Goal: Task Accomplishment & Management: Manage account settings

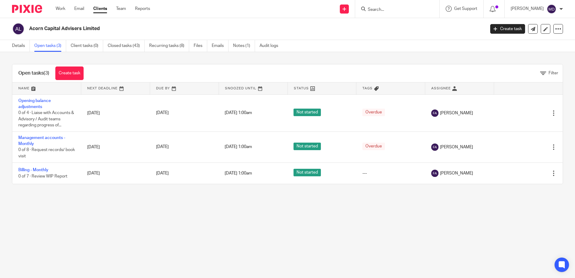
click at [393, 11] on input "Search" at bounding box center [394, 9] width 54 height 5
type input "juicy"
click at [400, 20] on link at bounding box center [403, 23] width 75 height 9
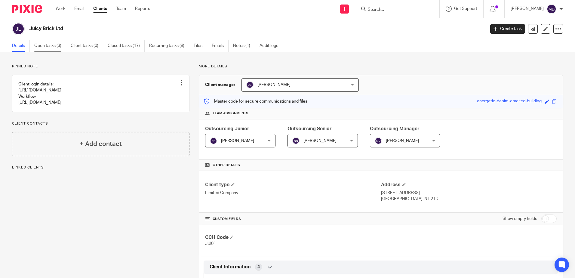
click at [54, 45] on link "Open tasks (3)" at bounding box center [50, 46] width 32 height 12
click at [51, 48] on link "Open tasks (3)" at bounding box center [50, 46] width 32 height 12
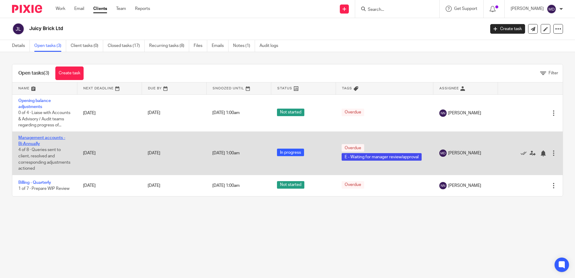
click at [36, 146] on link "Management accounts - Bi-Annually" at bounding box center [41, 141] width 47 height 10
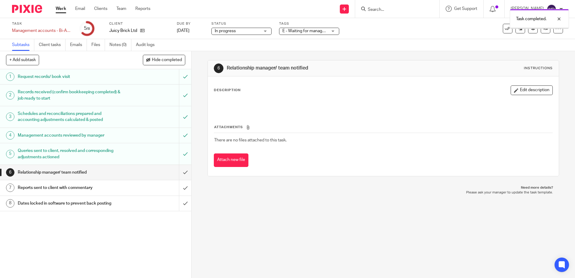
click at [178, 173] on input "submit" at bounding box center [95, 172] width 191 height 15
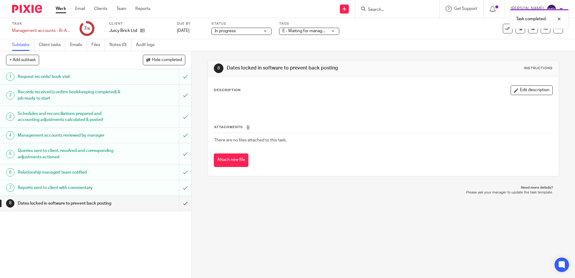
click at [503, 28] on div "Task completed." at bounding box center [429, 17] width 282 height 23
click at [505, 31] on icon at bounding box center [508, 29] width 6 height 6
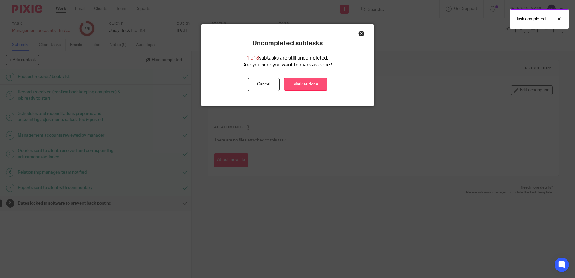
click at [313, 85] on link "Mark as done" at bounding box center [306, 84] width 44 height 13
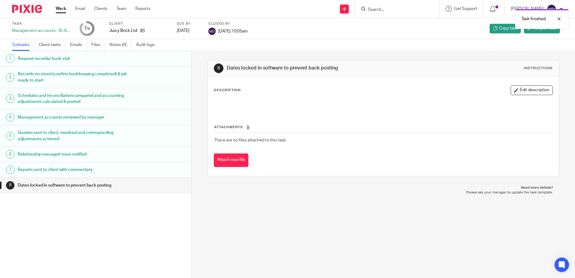
click at [63, 8] on link "Work" at bounding box center [61, 9] width 11 height 6
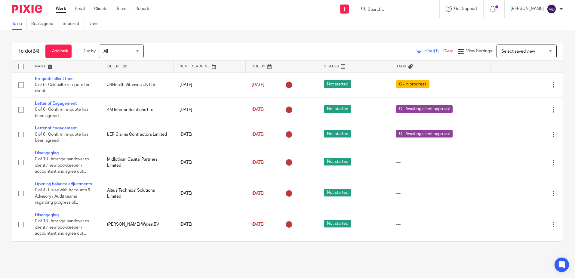
click at [40, 67] on link at bounding box center [65, 66] width 72 height 12
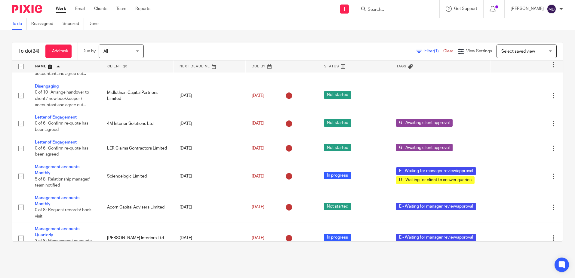
scroll to position [271, 0]
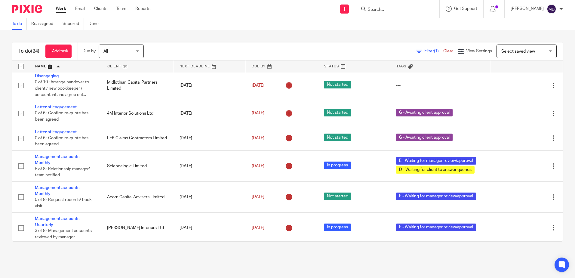
click at [384, 12] on input "Search" at bounding box center [394, 9] width 54 height 5
type input "acorn"
click at [393, 24] on link at bounding box center [403, 23] width 75 height 9
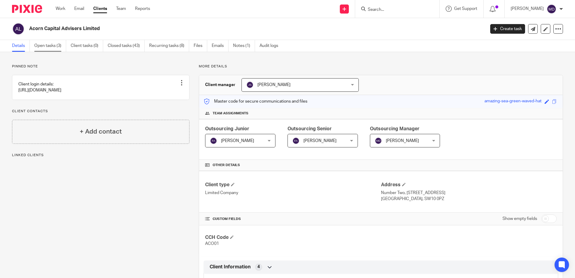
click at [53, 48] on link "Open tasks (3)" at bounding box center [50, 46] width 32 height 12
